Goal: Task Accomplishment & Management: Use online tool/utility

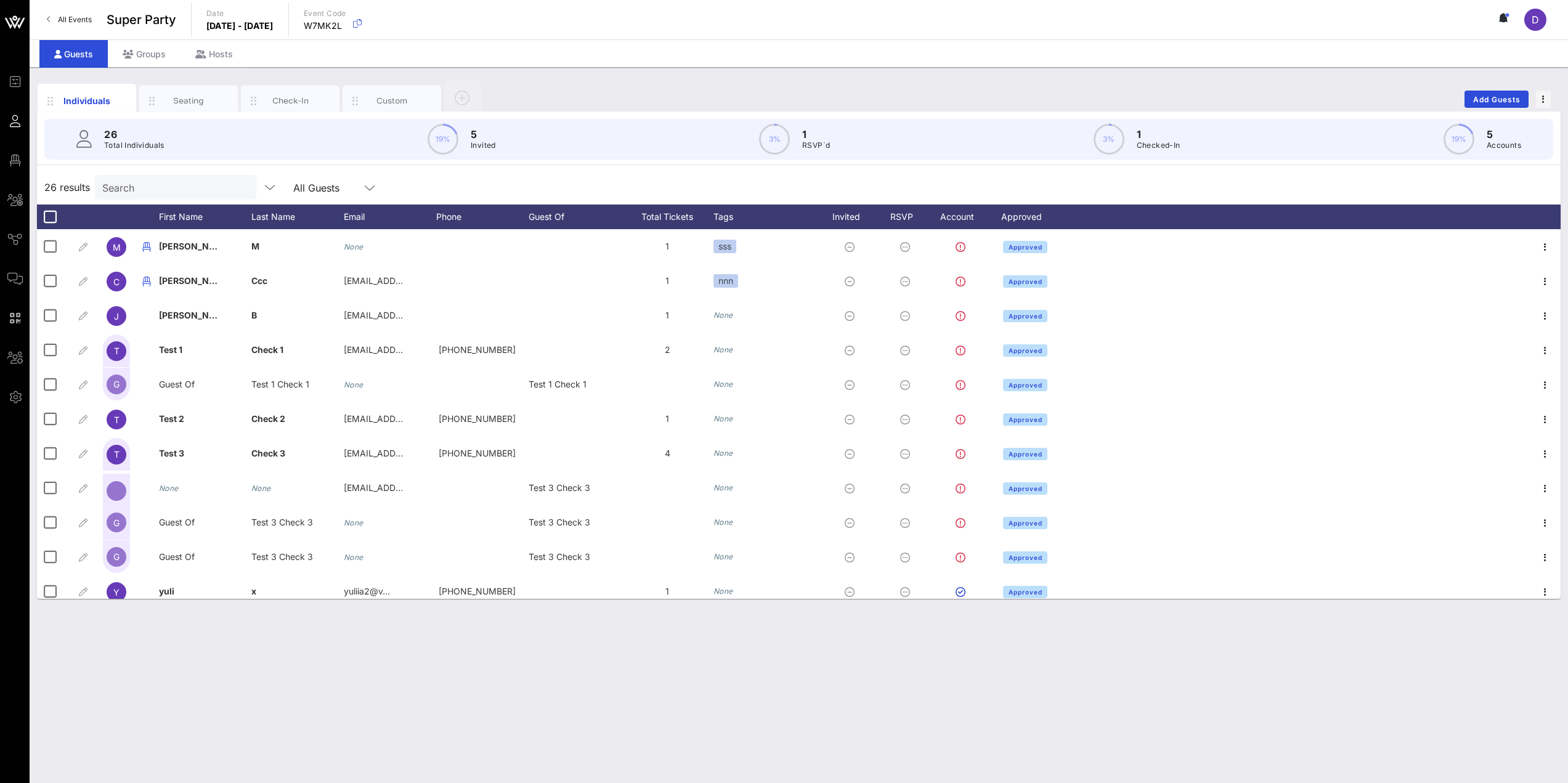
click at [117, 194] on input "Search" at bounding box center [174, 187] width 144 height 16
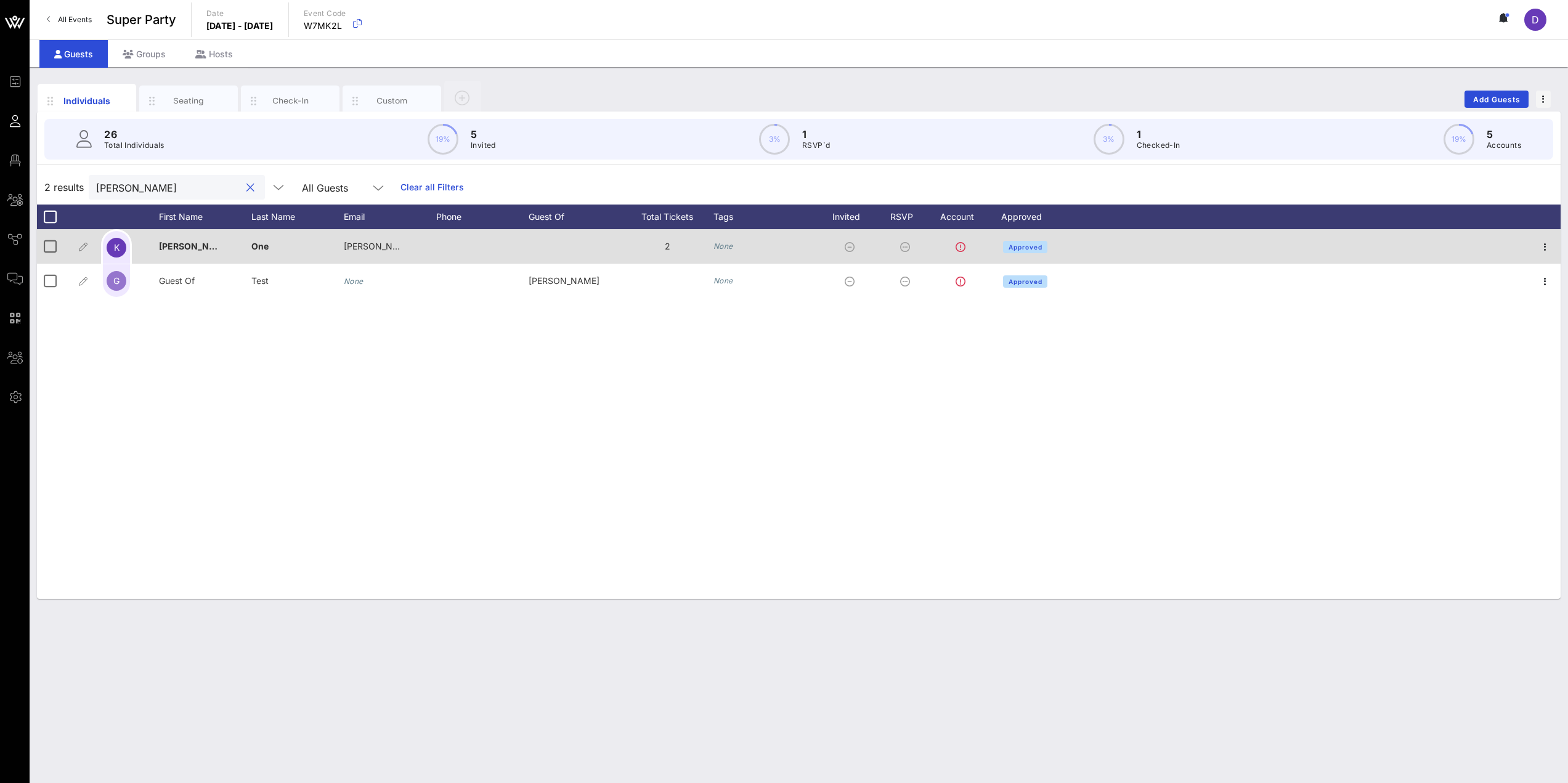
type input "[PERSON_NAME]"
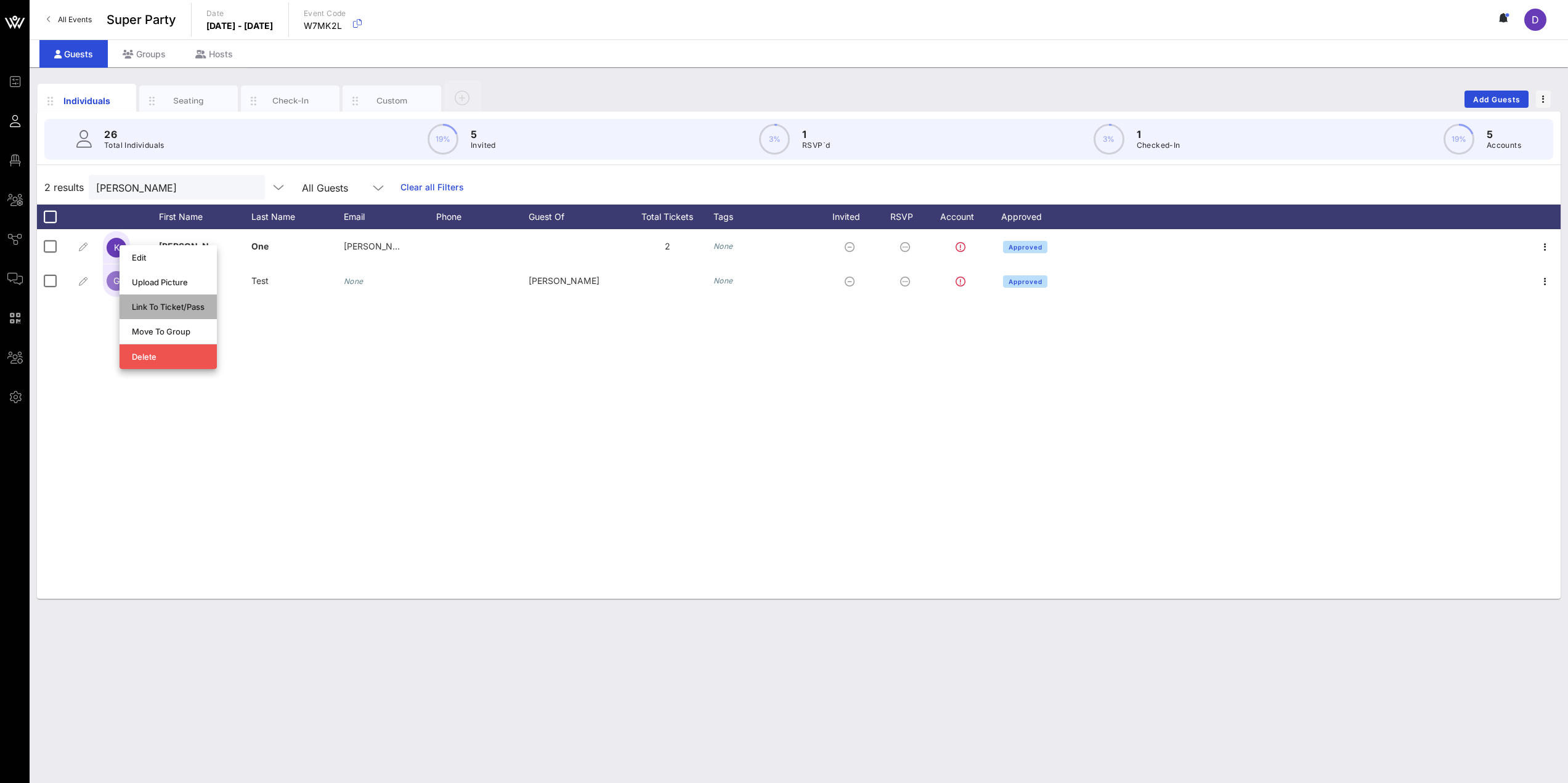
click at [168, 306] on div "Link To Ticket/Pass" at bounding box center [168, 306] width 72 height 10
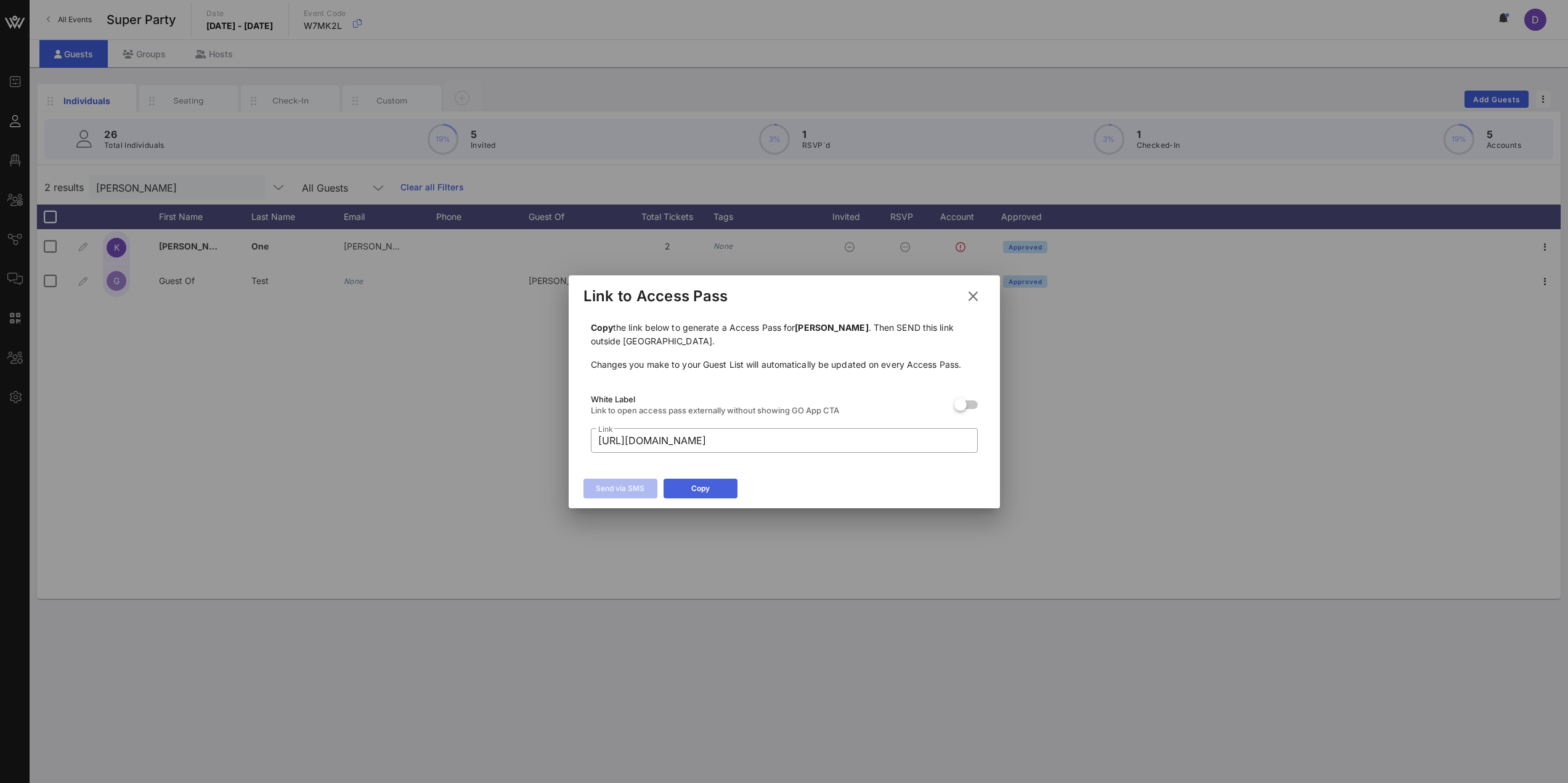
click at [723, 492] on button "Copy" at bounding box center [700, 488] width 74 height 20
click at [716, 484] on button "Copy" at bounding box center [700, 488] width 74 height 20
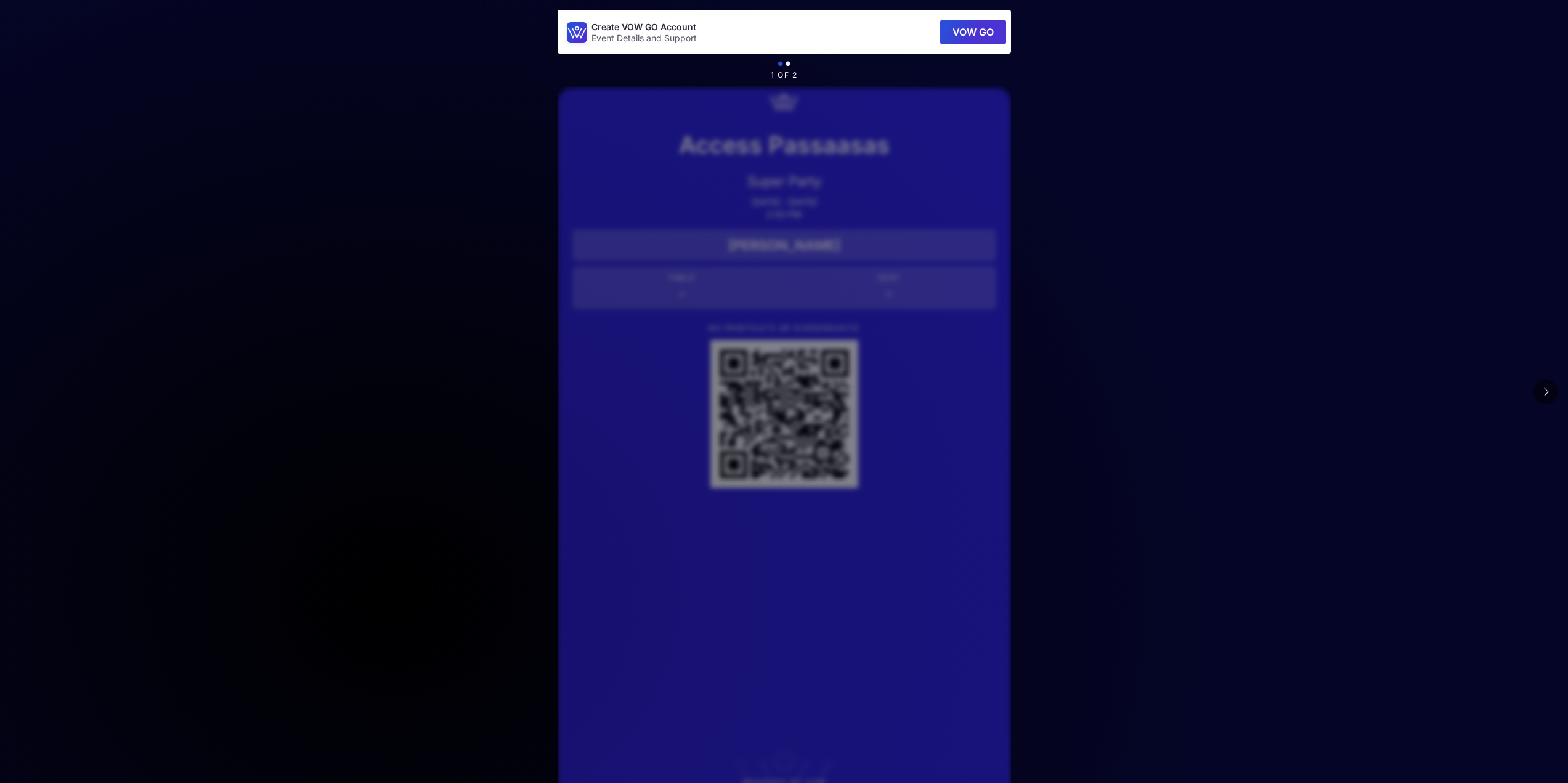
click at [1546, 391] on icon at bounding box center [1545, 392] width 6 height 10
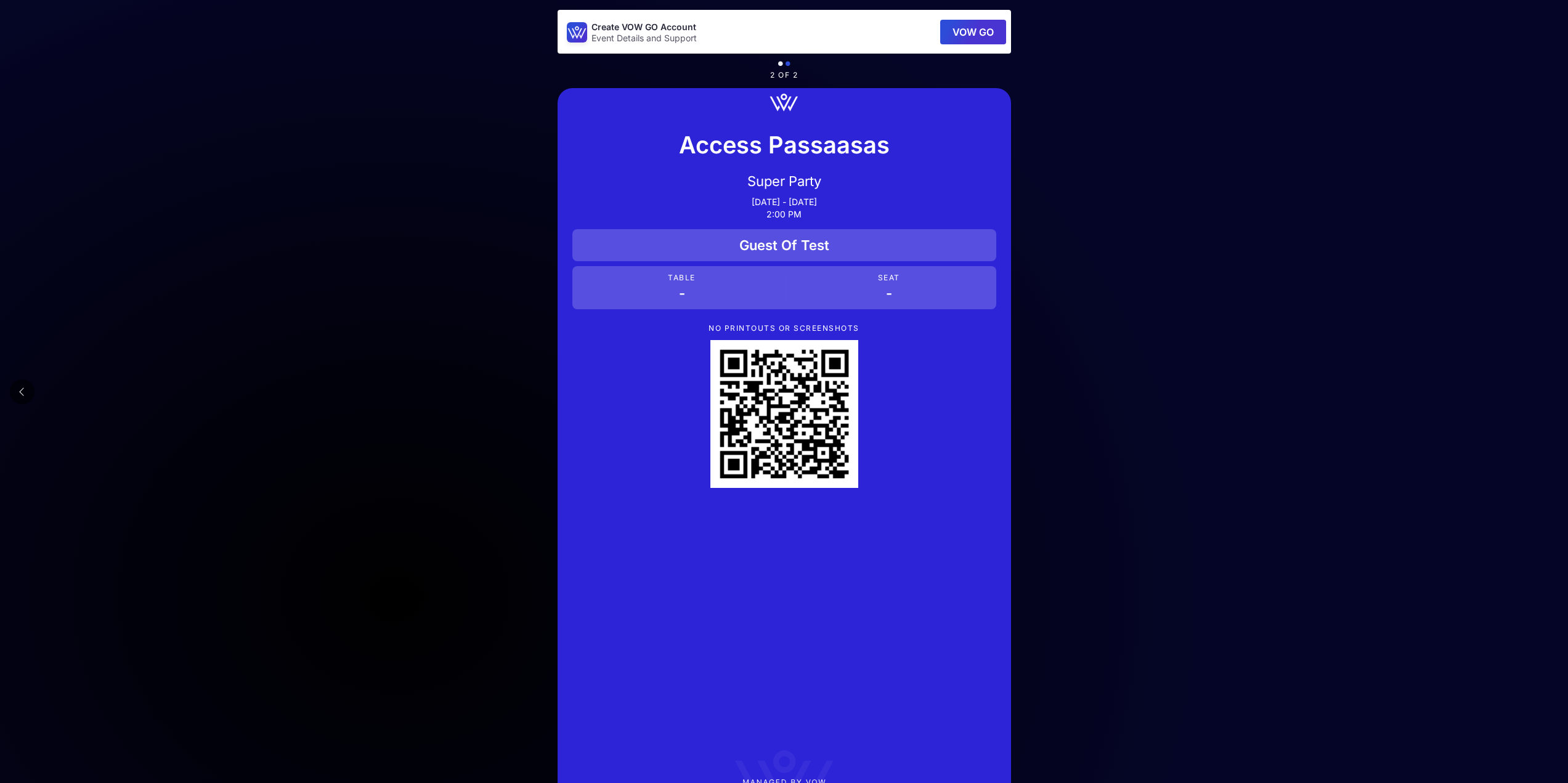
click at [18, 388] on button at bounding box center [22, 392] width 25 height 25
